Goal: Information Seeking & Learning: Learn about a topic

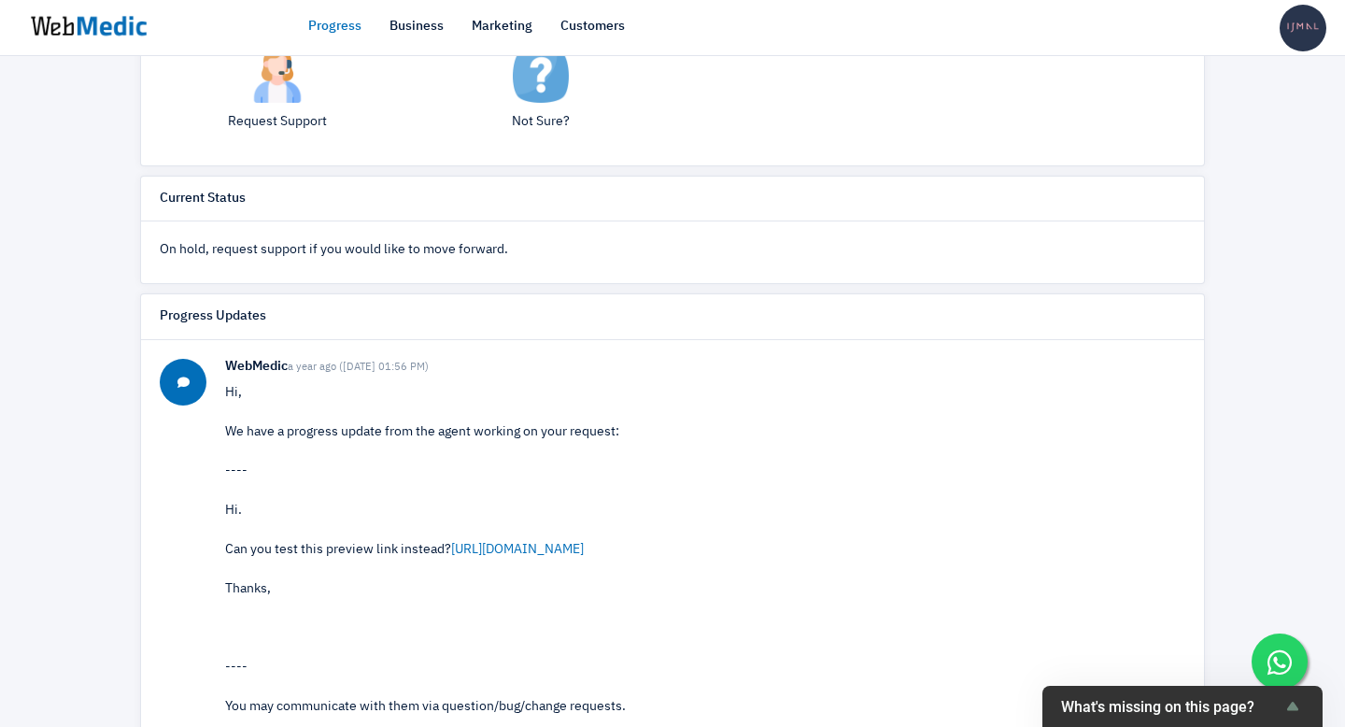
scroll to position [727, 0]
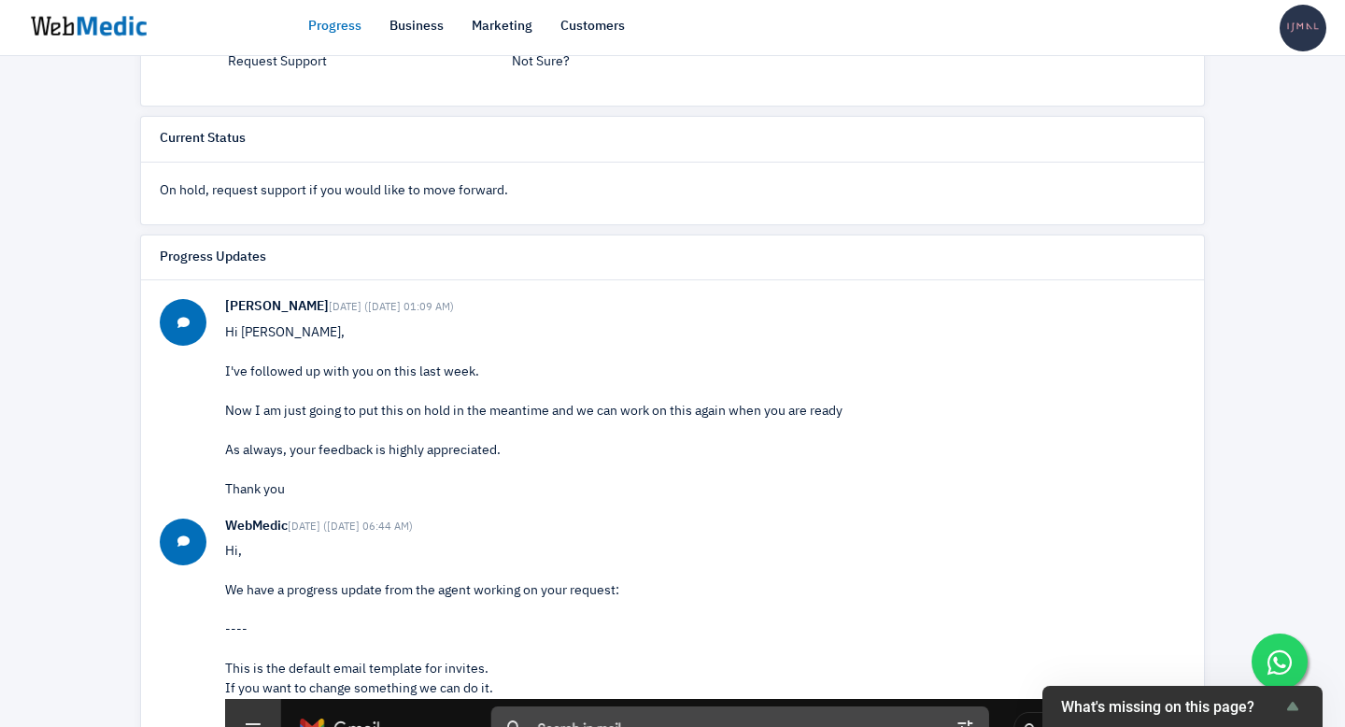
scroll to position [591, 0]
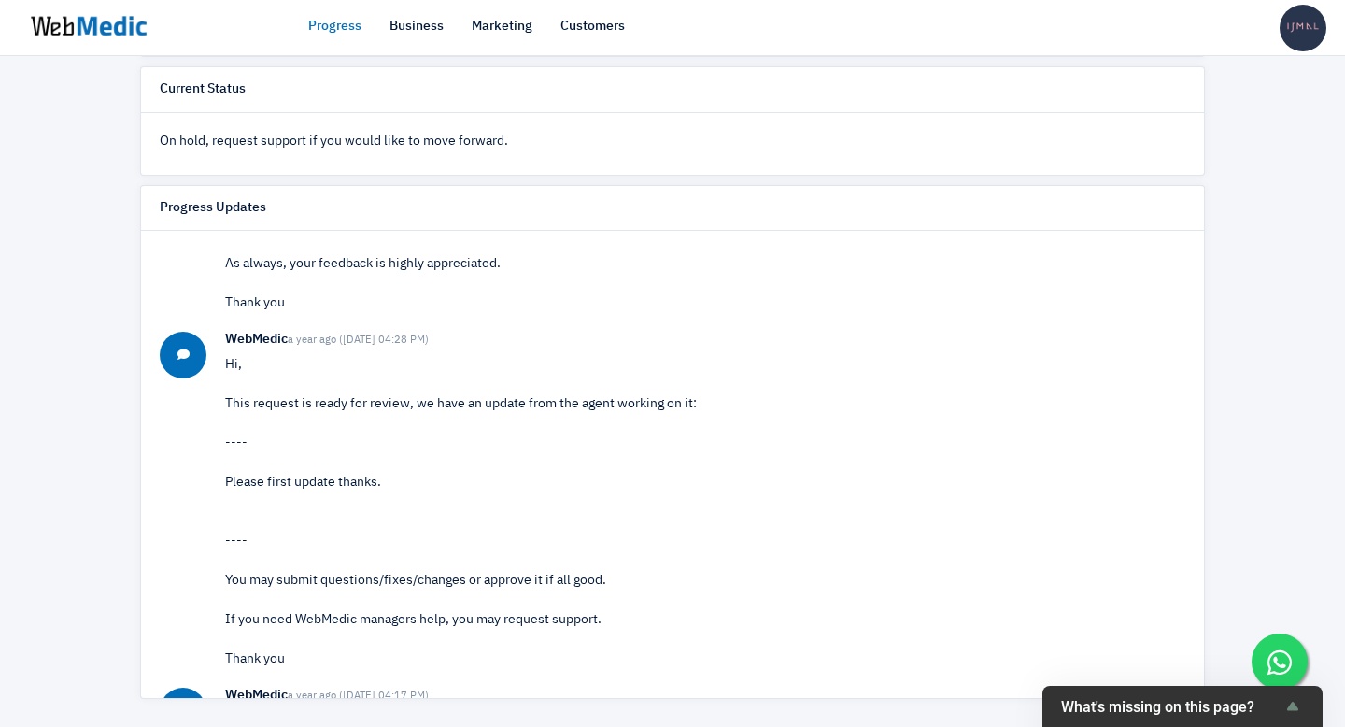
scroll to position [300, 0]
